Goal: Information Seeking & Learning: Stay updated

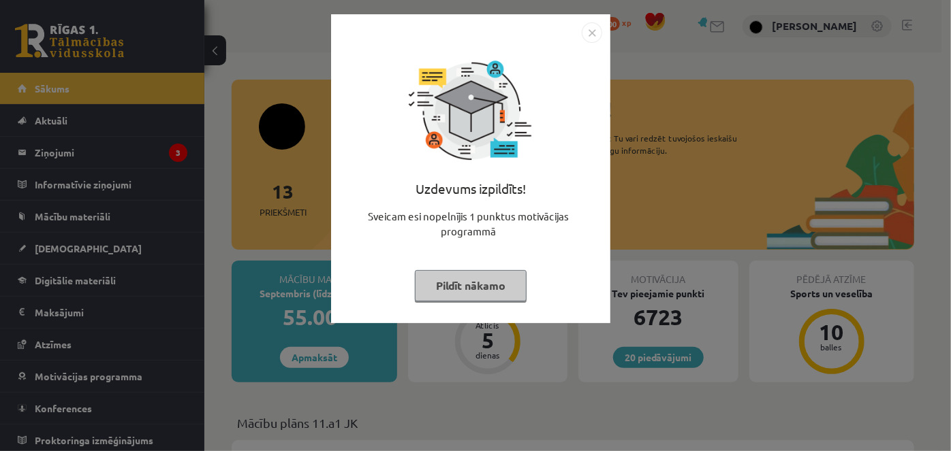
click at [486, 288] on button "Pildīt nākamo" at bounding box center [471, 285] width 112 height 31
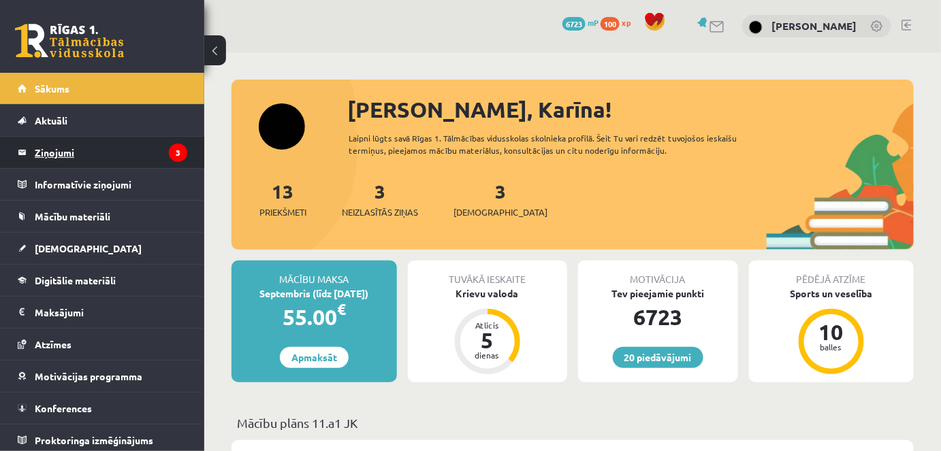
click at [48, 146] on legend "Ziņojumi 3" at bounding box center [111, 152] width 153 height 31
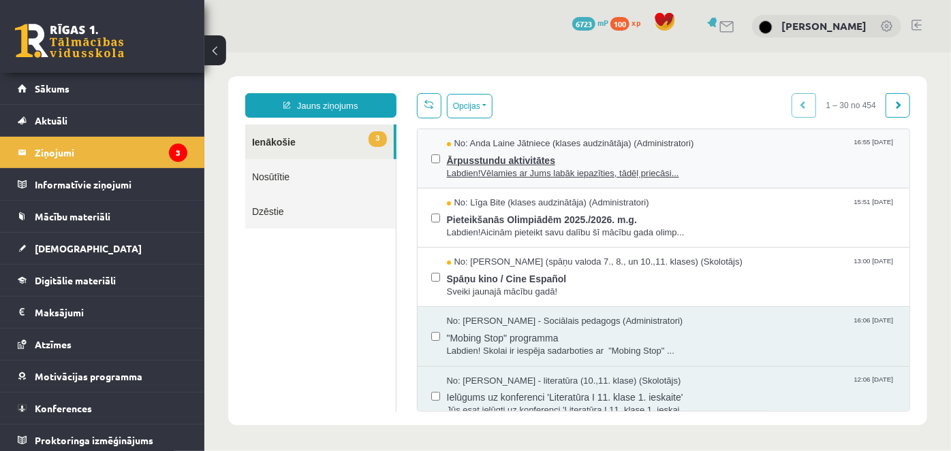
click at [518, 168] on span "Labdien!Vēlamies ar Jums labāk iepazīties, tādēļ priecāsi..." at bounding box center [670, 173] width 449 height 13
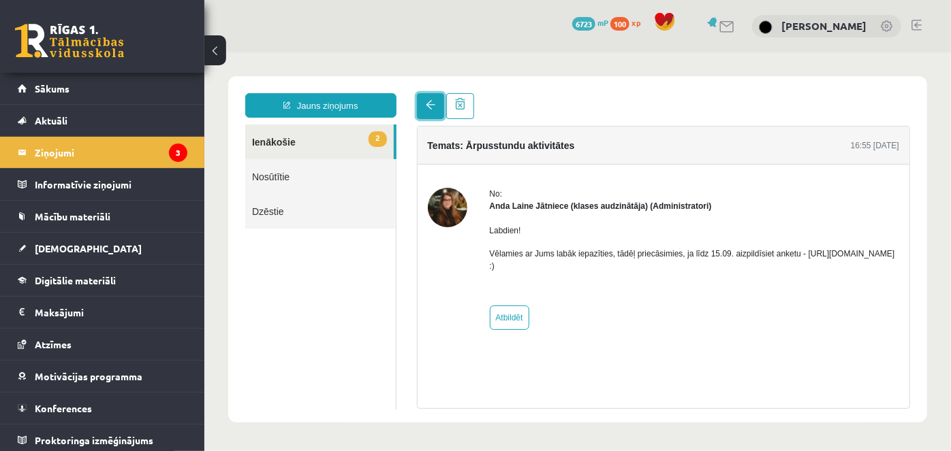
click at [426, 101] on span at bounding box center [430, 104] width 10 height 10
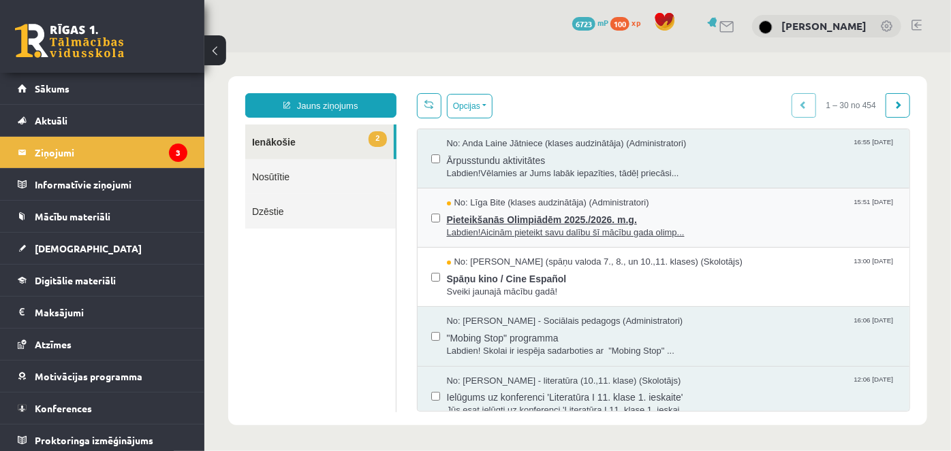
click at [466, 226] on span "Labdien!Aicinām pieteikt savu dalību šī mācību gada olimp..." at bounding box center [670, 232] width 449 height 13
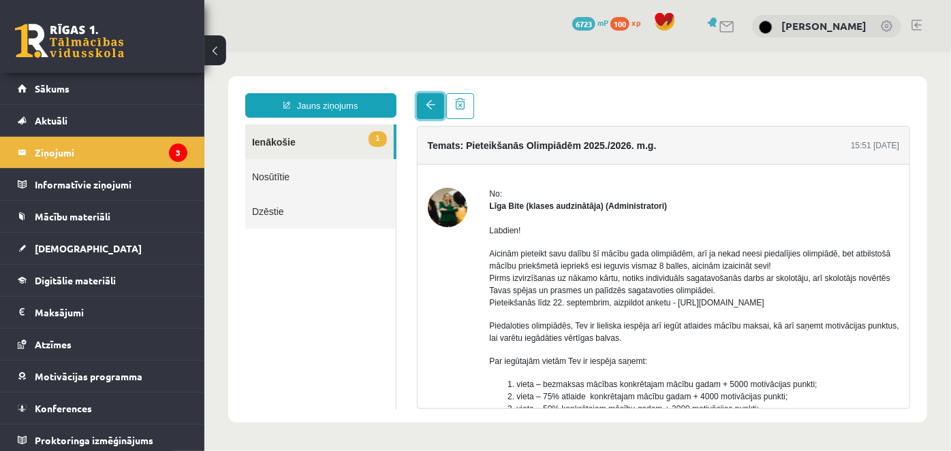
click at [431, 109] on span at bounding box center [430, 104] width 10 height 10
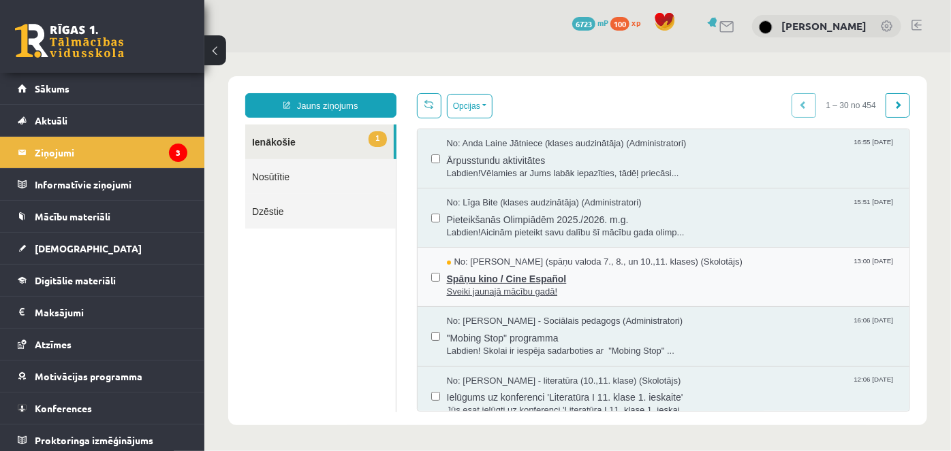
click at [520, 288] on span "Sveiki jaunajā mācību gadā!" at bounding box center [670, 291] width 449 height 13
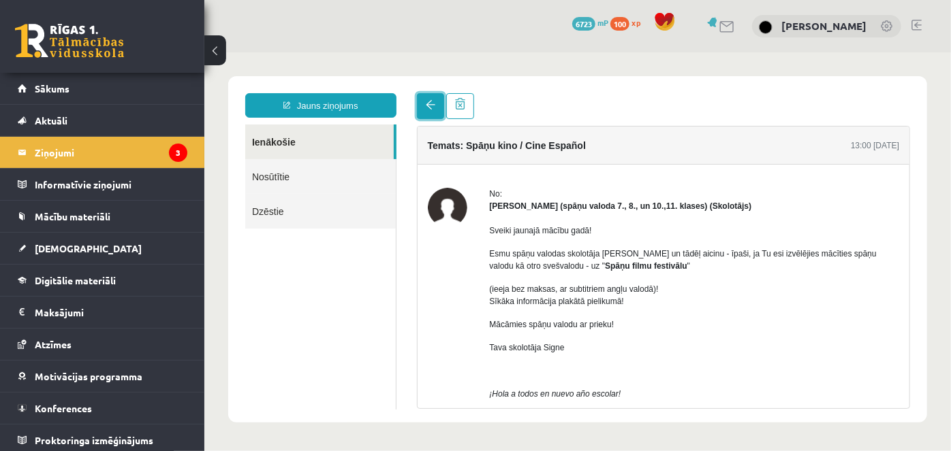
click at [433, 104] on span at bounding box center [430, 104] width 10 height 10
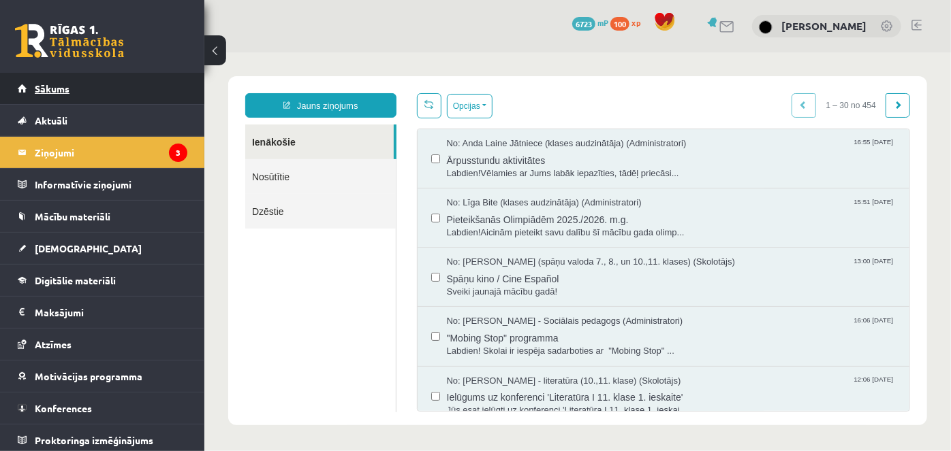
click at [74, 96] on link "Sākums" at bounding box center [103, 88] width 170 height 31
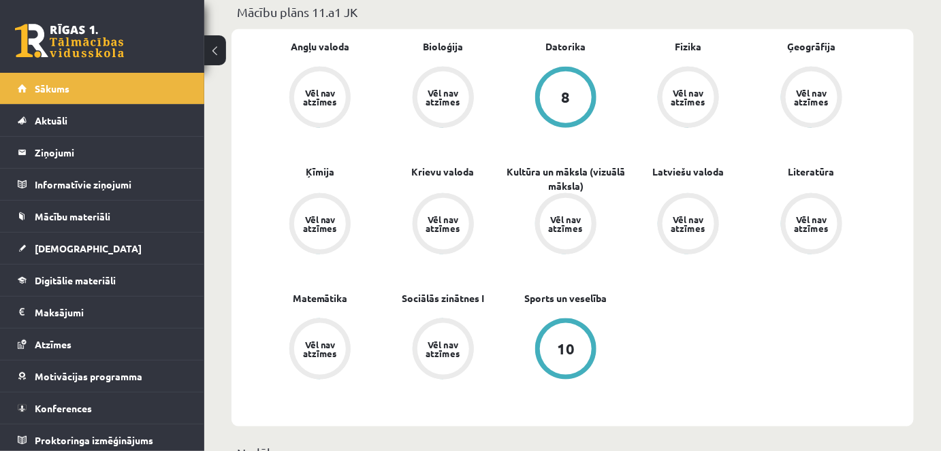
scroll to position [401, 0]
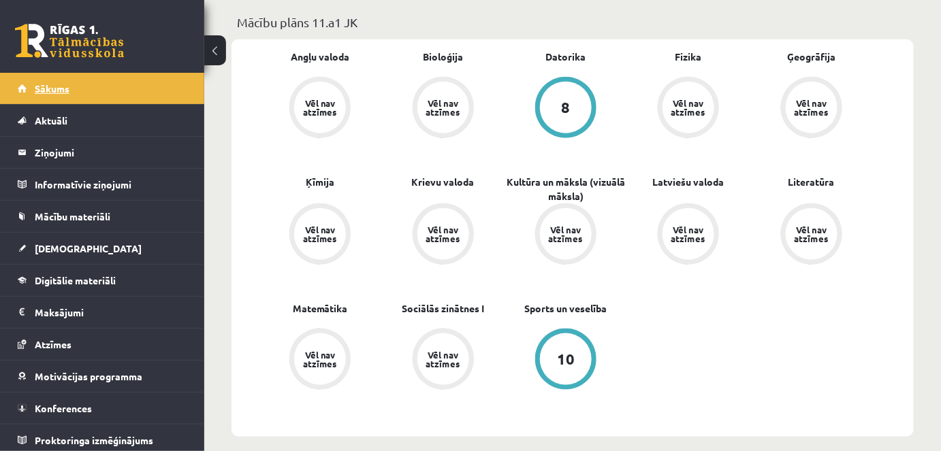
click at [65, 93] on link "Sākums" at bounding box center [103, 88] width 170 height 31
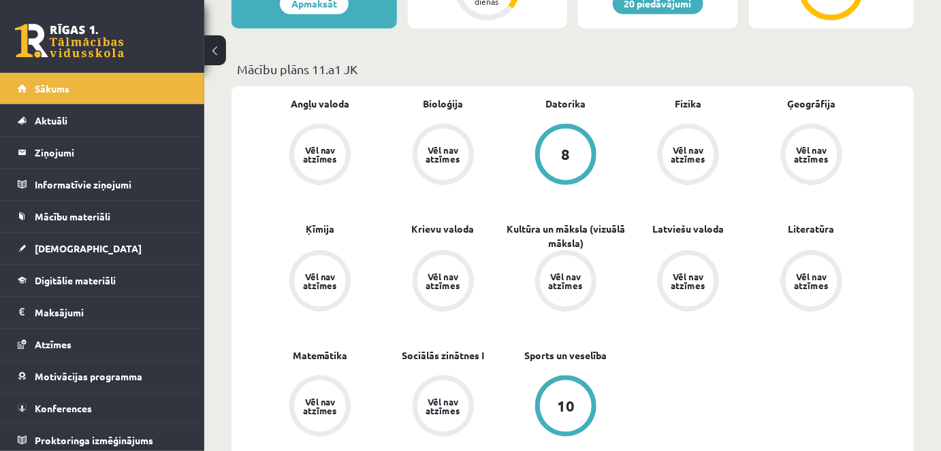
scroll to position [358, 0]
